Goal: Information Seeking & Learning: Learn about a topic

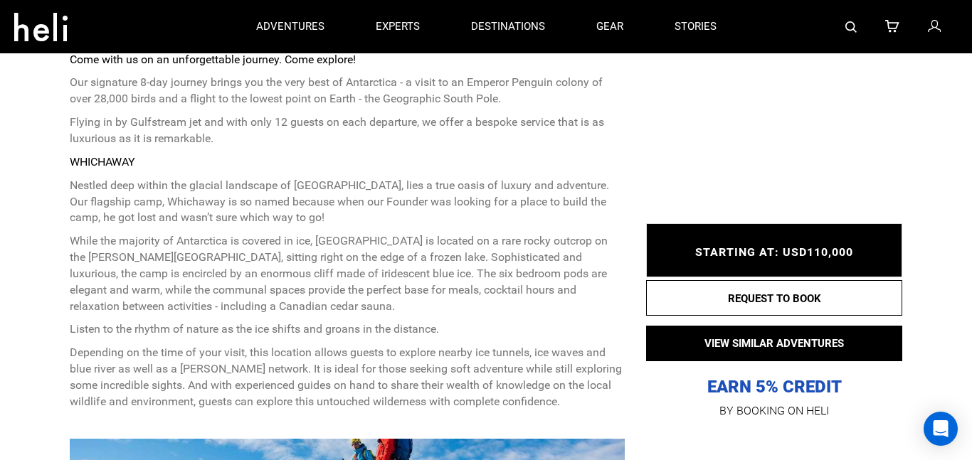
scroll to position [696, 0]
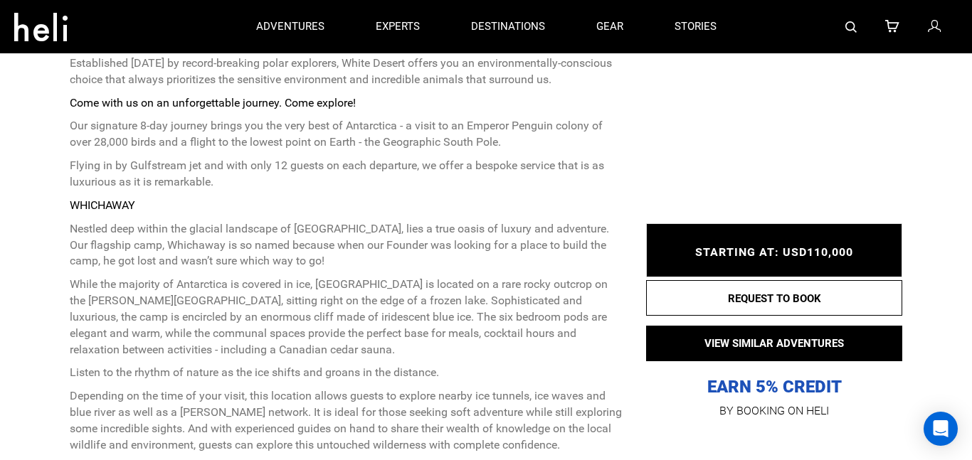
click at [836, 34] on div at bounding box center [850, 26] width 216 height 53
click at [846, 39] on link at bounding box center [850, 26] width 11 height 53
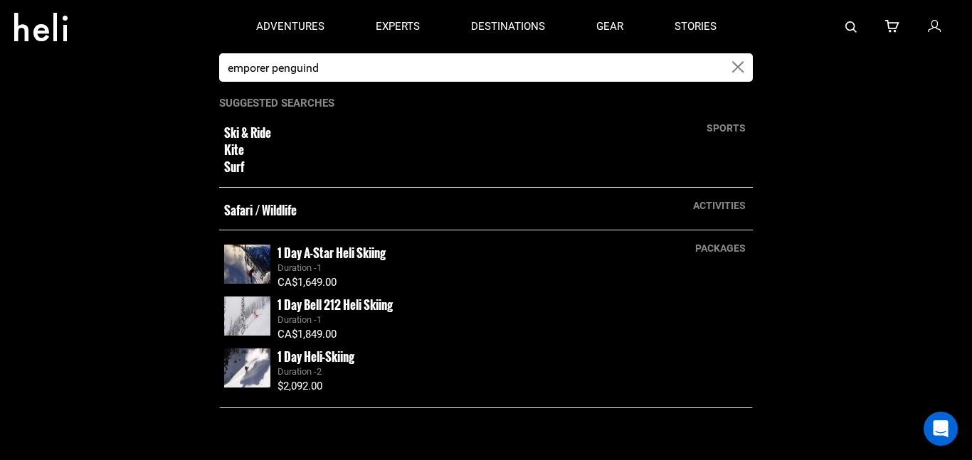
type input "emporer penguind"
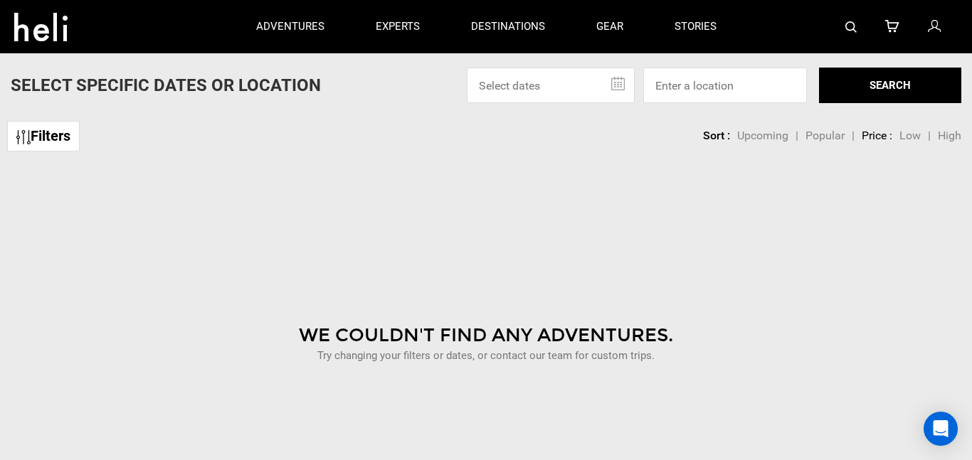
click at [898, 101] on button "SEARCH" at bounding box center [890, 86] width 142 height 36
click at [919, 84] on button "SEARCH" at bounding box center [890, 86] width 142 height 36
click at [914, 88] on button "SEARCH" at bounding box center [890, 86] width 142 height 36
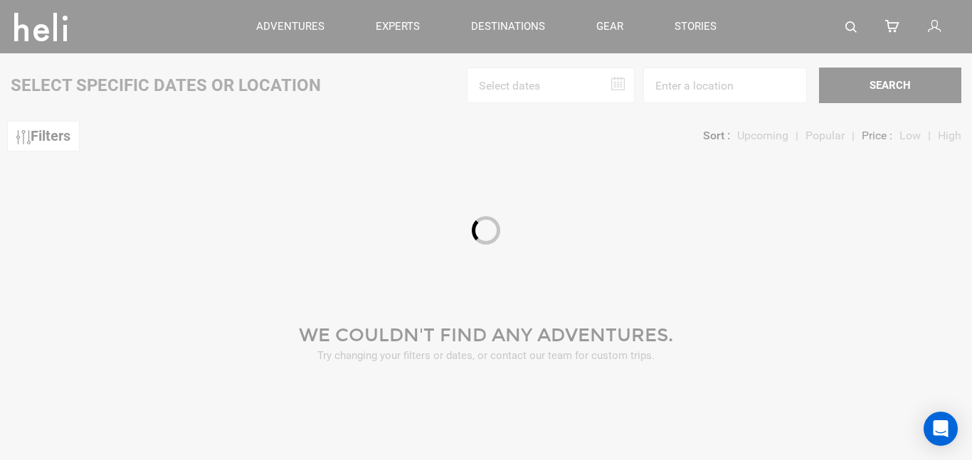
click at [926, 89] on button "SEARCH" at bounding box center [890, 86] width 142 height 36
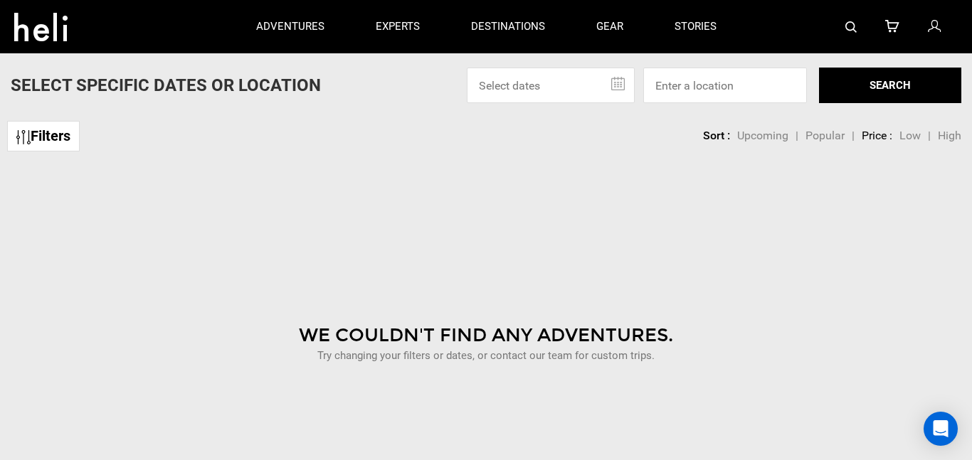
click at [945, 85] on button "SEARCH" at bounding box center [890, 86] width 142 height 36
click at [934, 83] on button "SEARCH" at bounding box center [890, 86] width 142 height 36
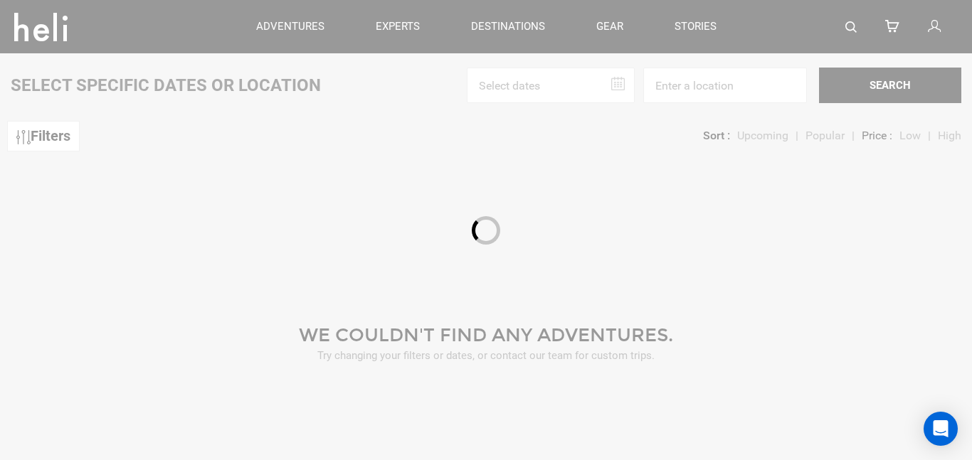
click at [884, 83] on button "SEARCH" at bounding box center [890, 86] width 142 height 36
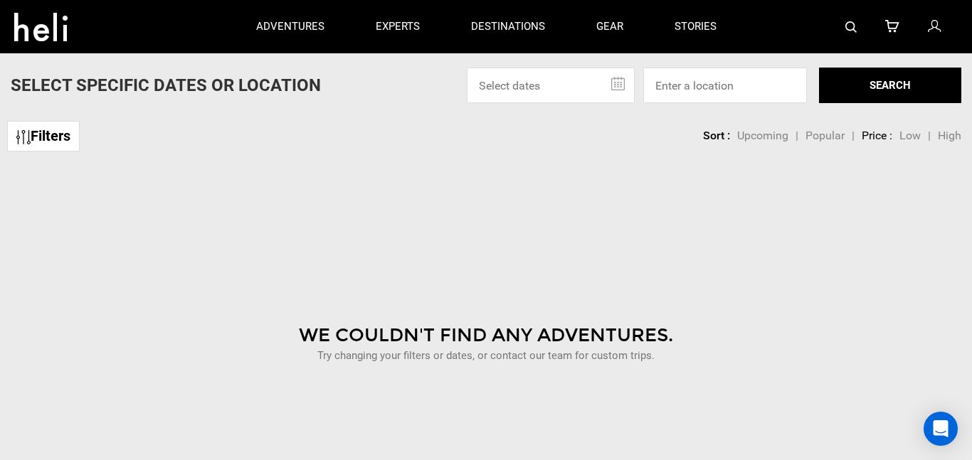
click at [953, 80] on button "SEARCH" at bounding box center [890, 86] width 142 height 36
click at [897, 97] on button "SEARCH" at bounding box center [890, 86] width 142 height 36
click at [896, 102] on button "SEARCH" at bounding box center [890, 86] width 142 height 36
click at [901, 76] on button "SEARCH" at bounding box center [890, 86] width 142 height 36
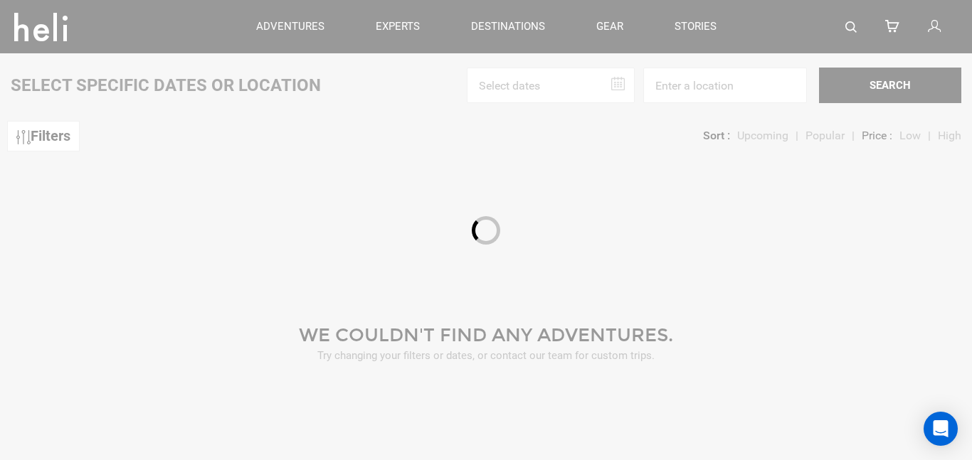
click at [916, 114] on div "Sort Upcoming Popular Price: Low to High Price : High to Low Sort : Upcoming | …" at bounding box center [773, 128] width 376 height 28
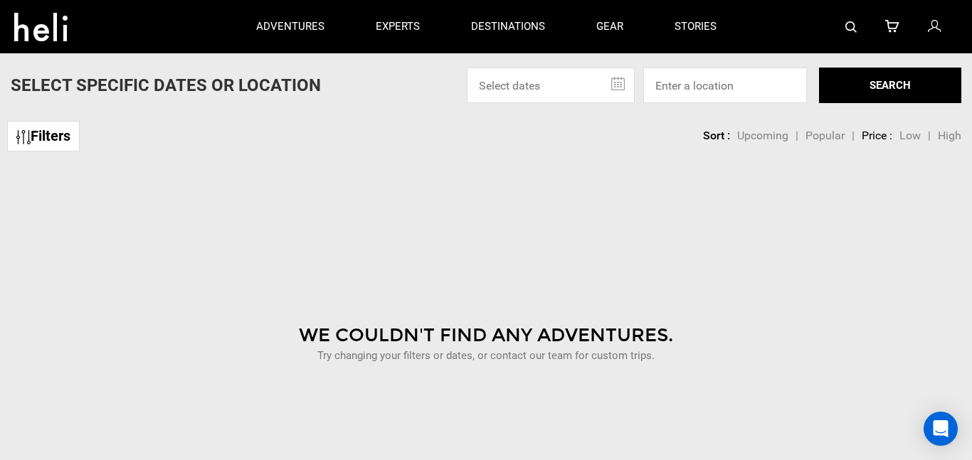
click at [827, 102] on button "SEARCH" at bounding box center [890, 86] width 142 height 36
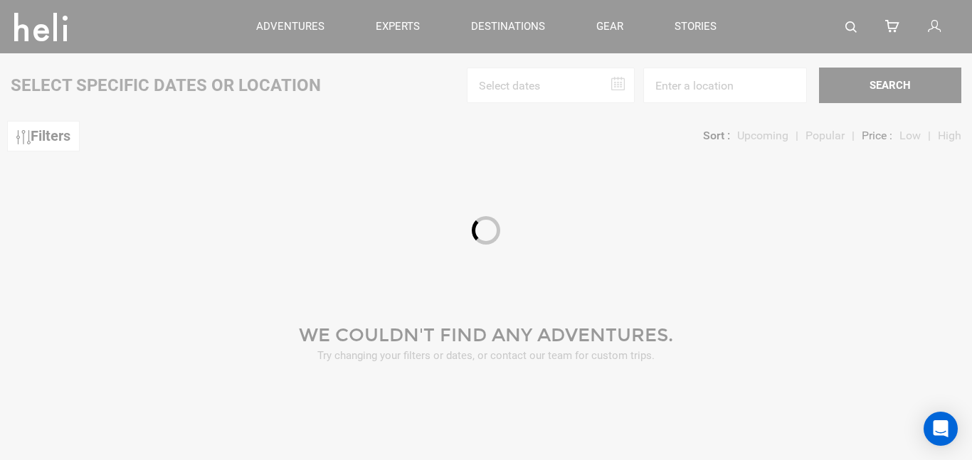
click at [960, 90] on button "SEARCH" at bounding box center [890, 86] width 142 height 36
click at [833, 92] on button "SEARCH" at bounding box center [890, 86] width 142 height 36
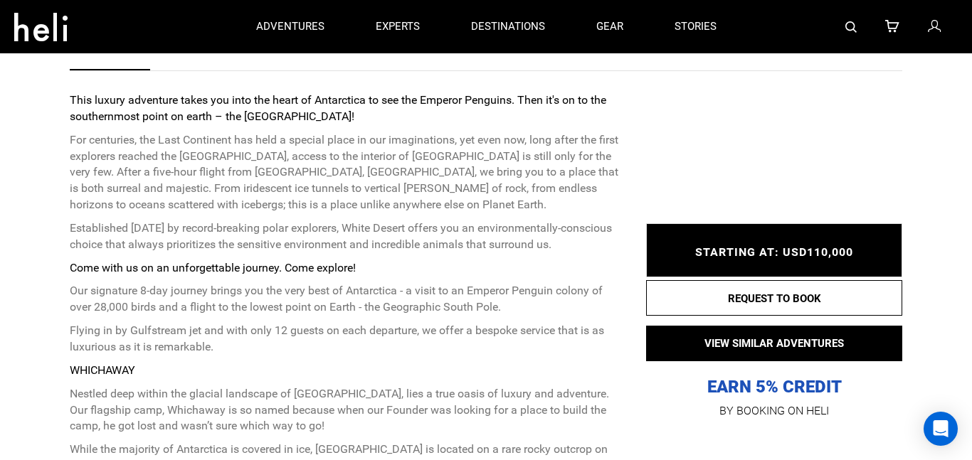
scroll to position [477, 0]
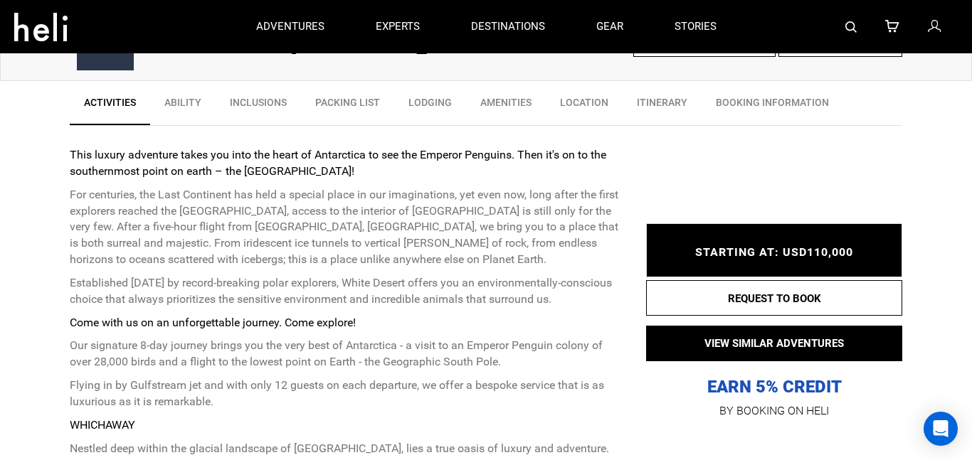
click at [703, 97] on link "BOOKING INFORMATION" at bounding box center [772, 106] width 142 height 36
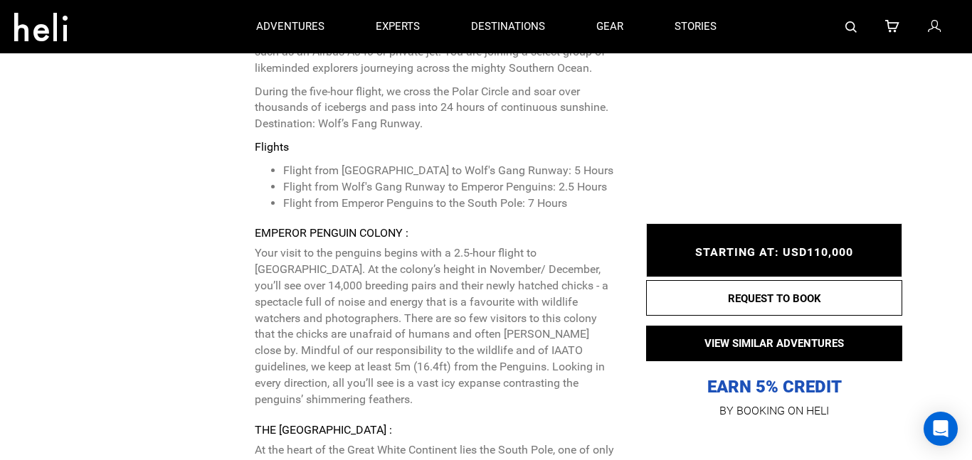
scroll to position [4826, 0]
click at [283, 43] on link "adventures" at bounding box center [290, 26] width 68 height 53
